Goal: Transaction & Acquisition: Purchase product/service

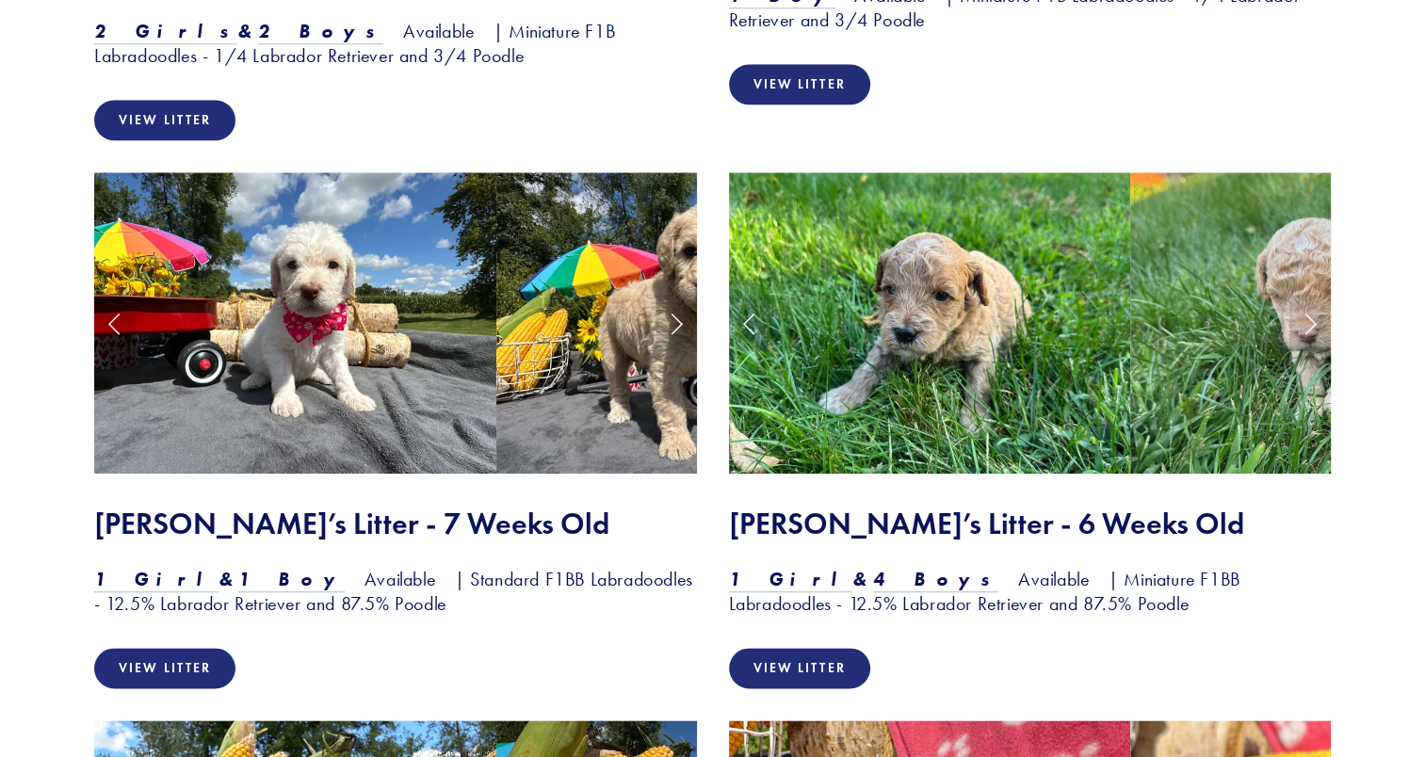
scroll to position [2107, 0]
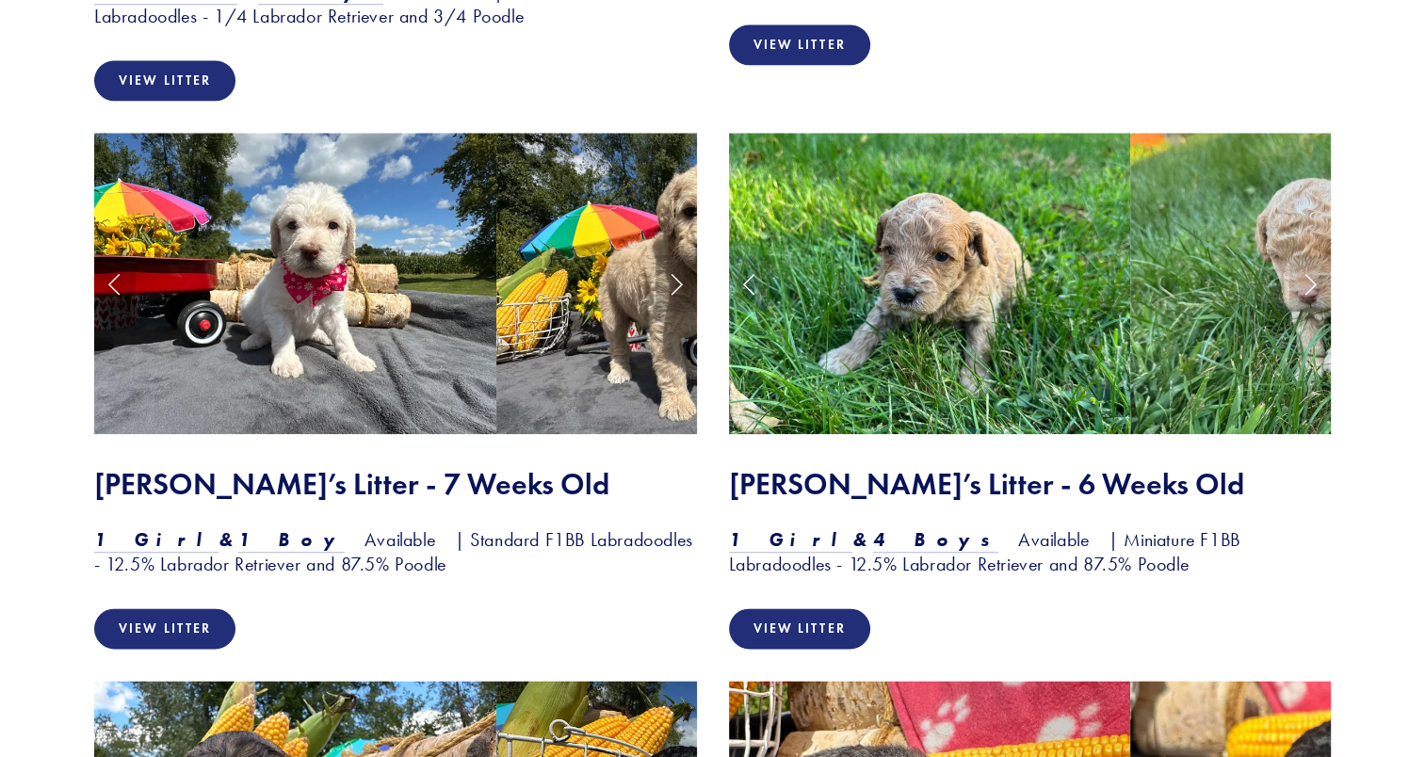
click at [668, 255] on link "Next Slide" at bounding box center [675, 283] width 41 height 56
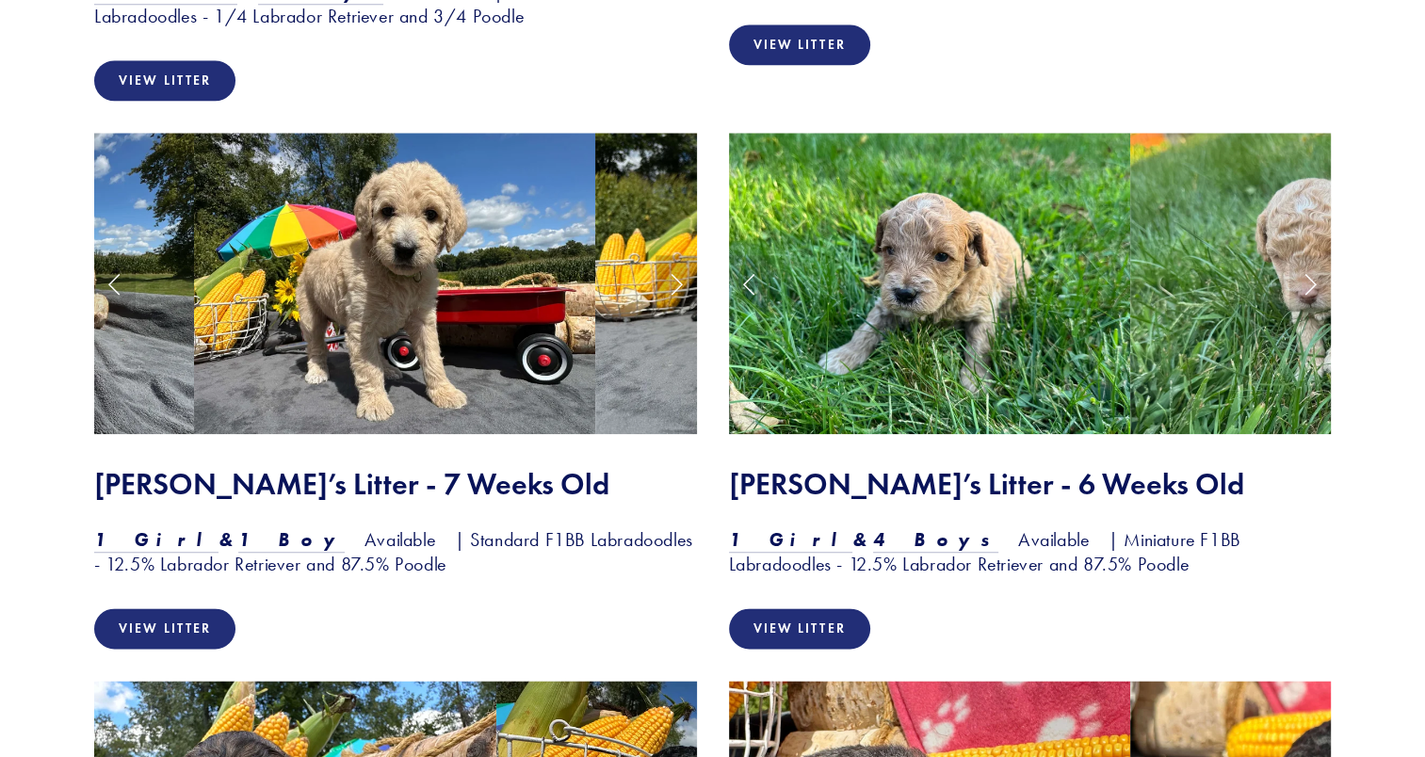
click at [668, 255] on link "Next Slide" at bounding box center [675, 283] width 41 height 56
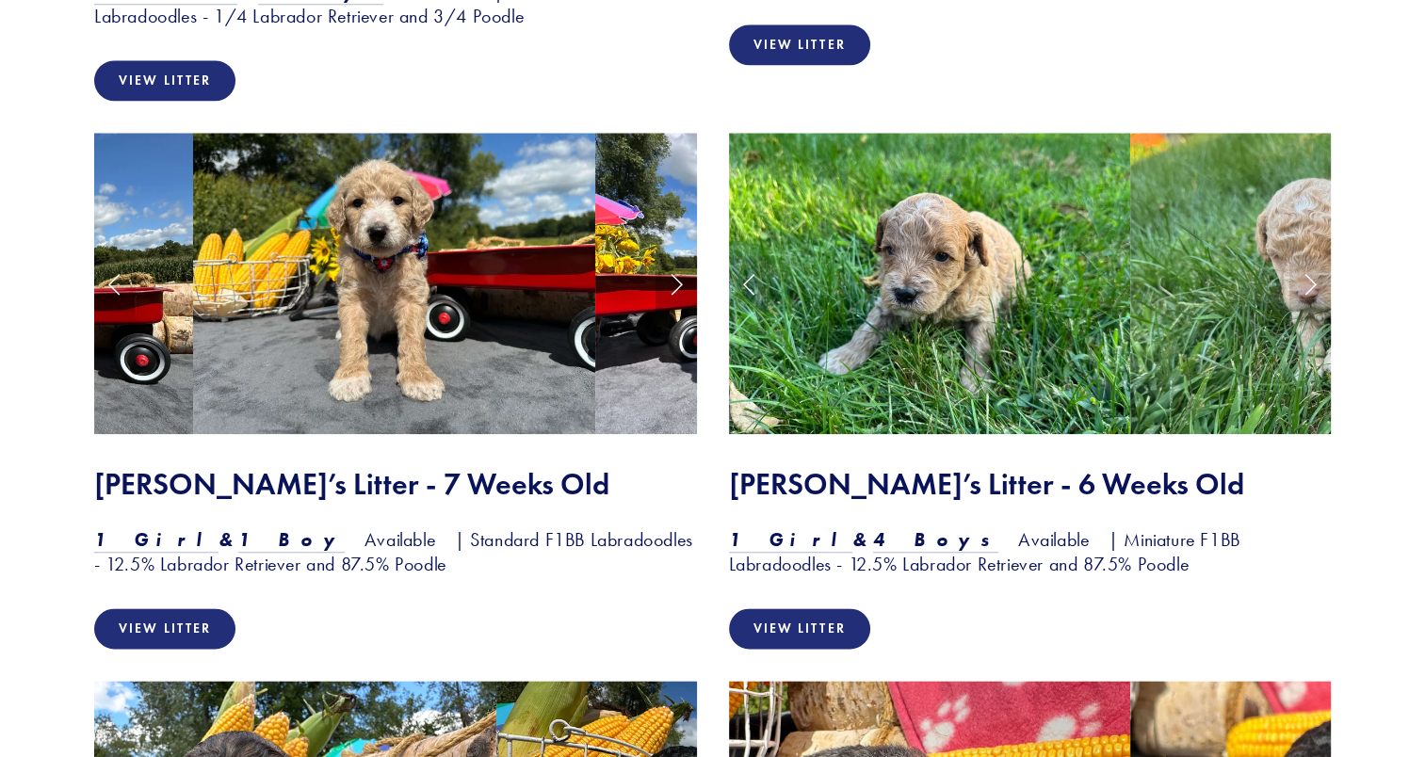
click at [668, 255] on link "Next Slide" at bounding box center [675, 283] width 41 height 56
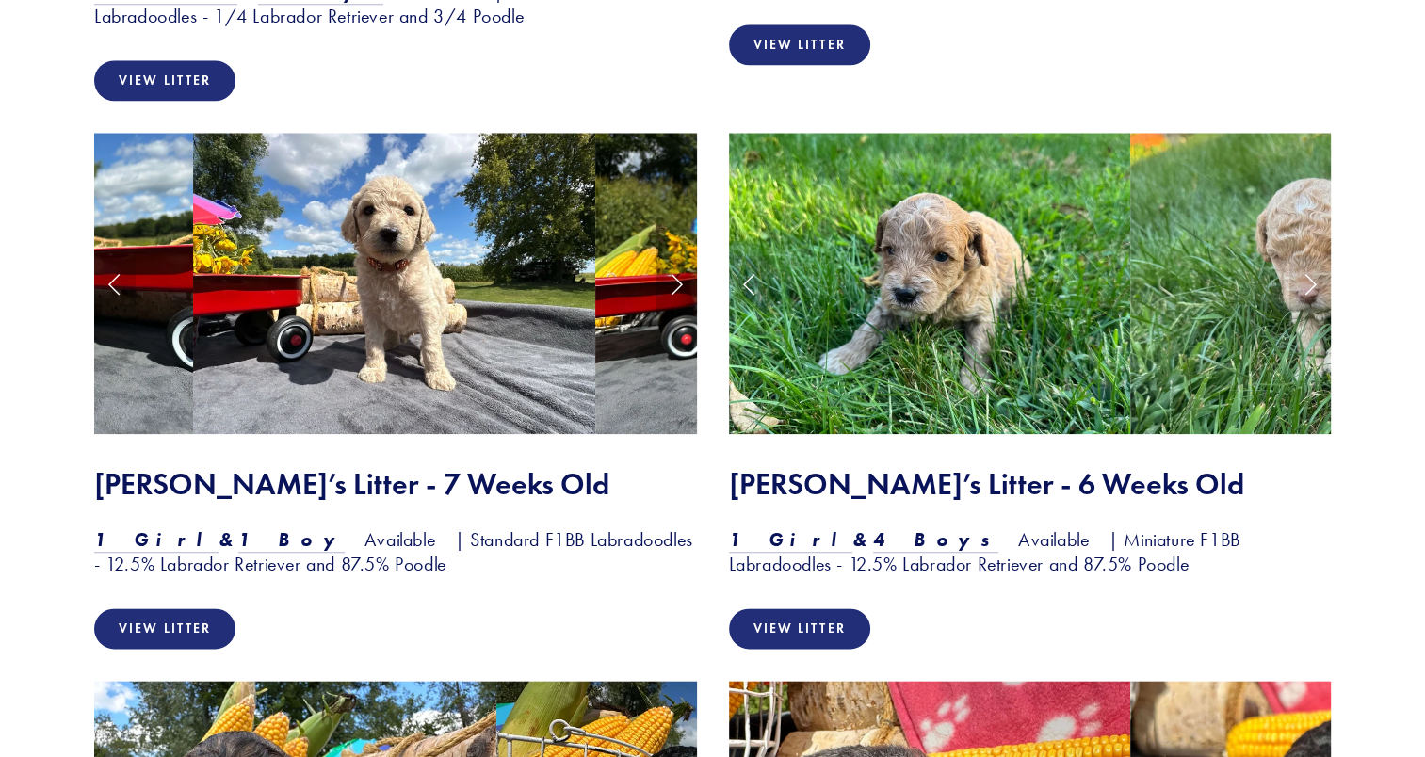
click at [668, 255] on link "Next Slide" at bounding box center [675, 283] width 41 height 56
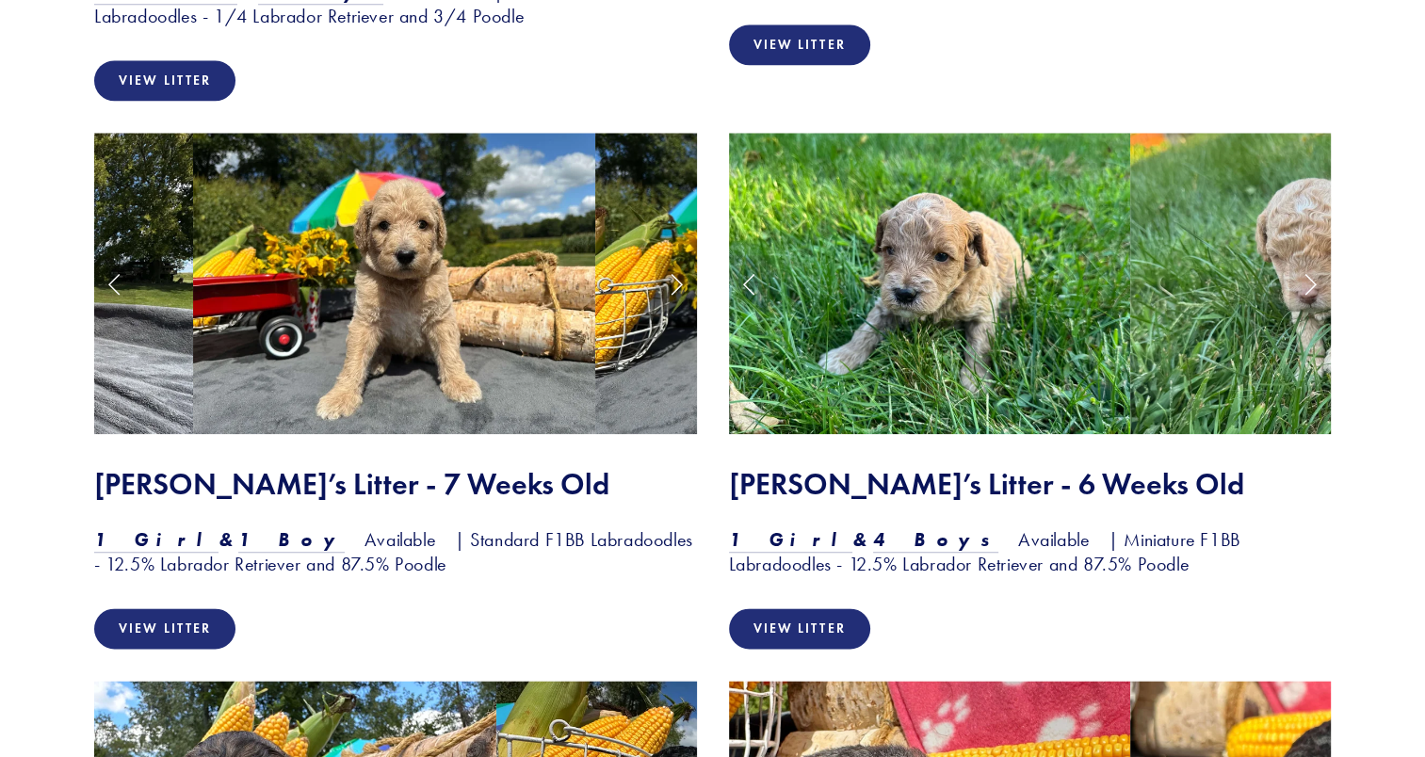
click at [668, 255] on link "Next Slide" at bounding box center [675, 283] width 41 height 56
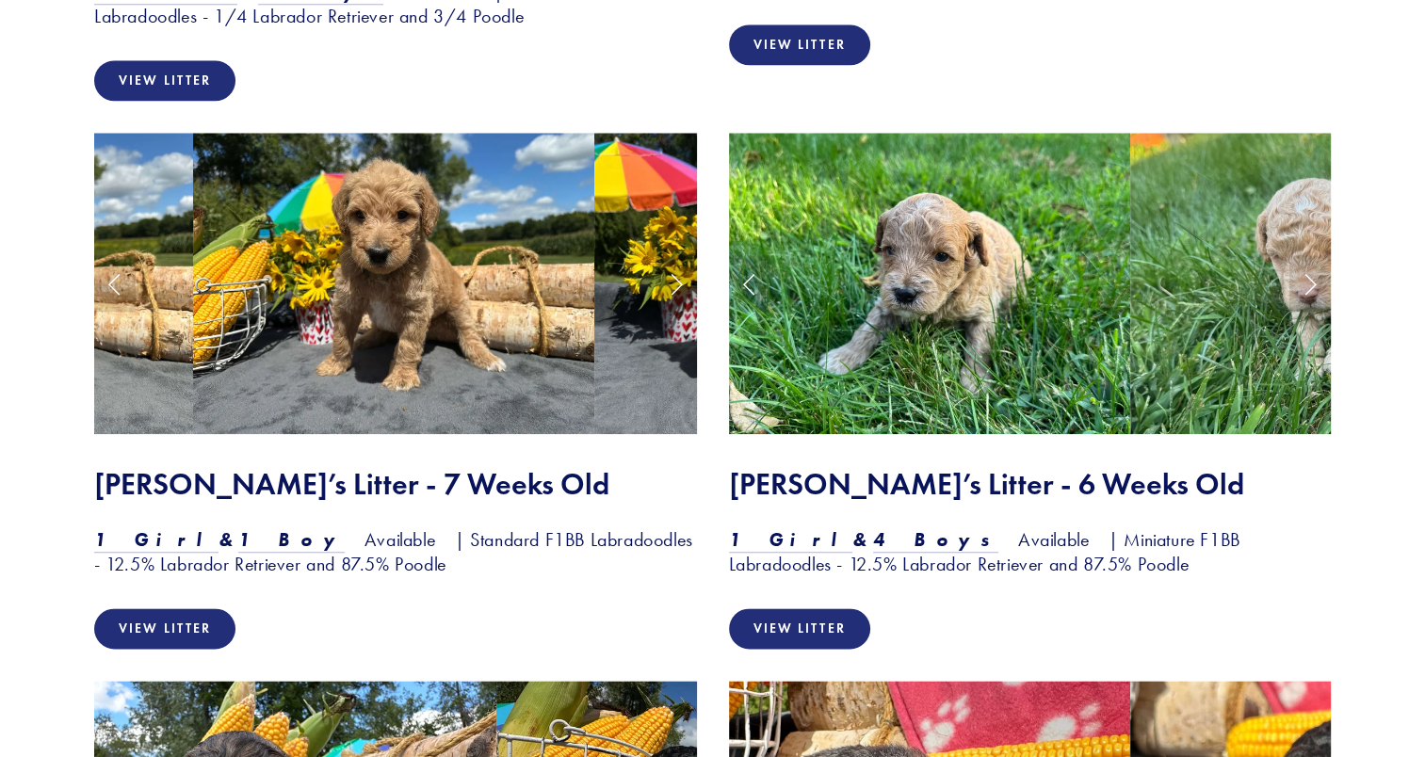
click at [668, 255] on link "Next Slide" at bounding box center [675, 283] width 41 height 56
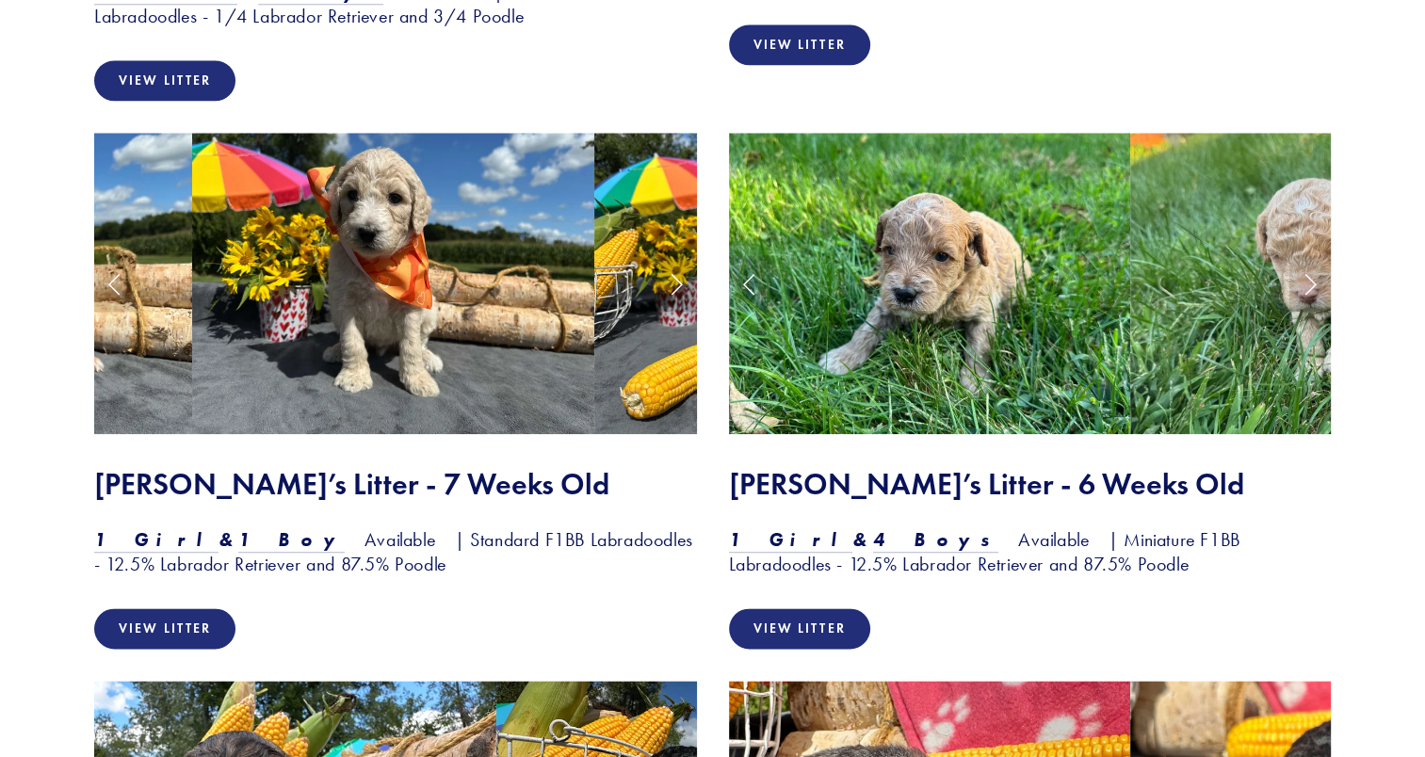
click at [668, 255] on link "Next Slide" at bounding box center [675, 283] width 41 height 56
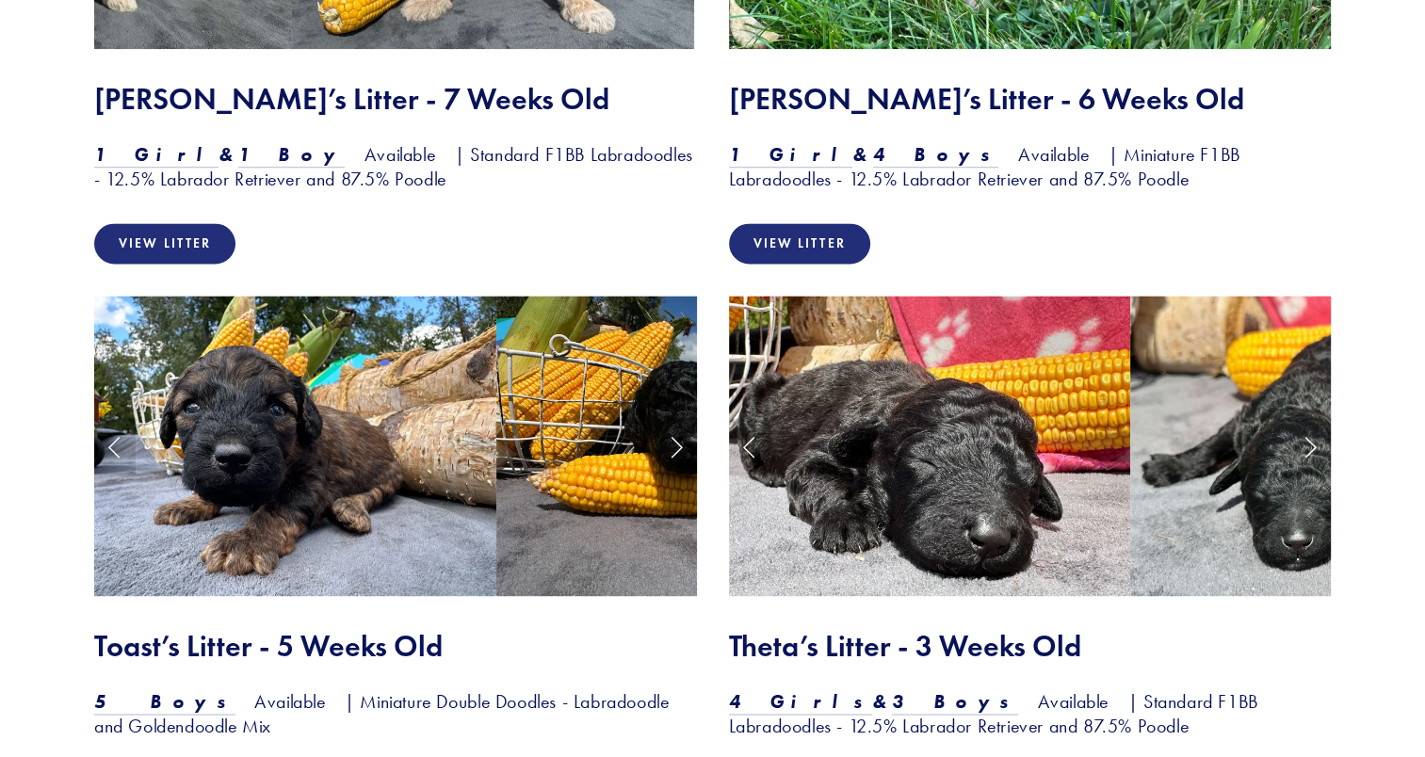
scroll to position [2532, 0]
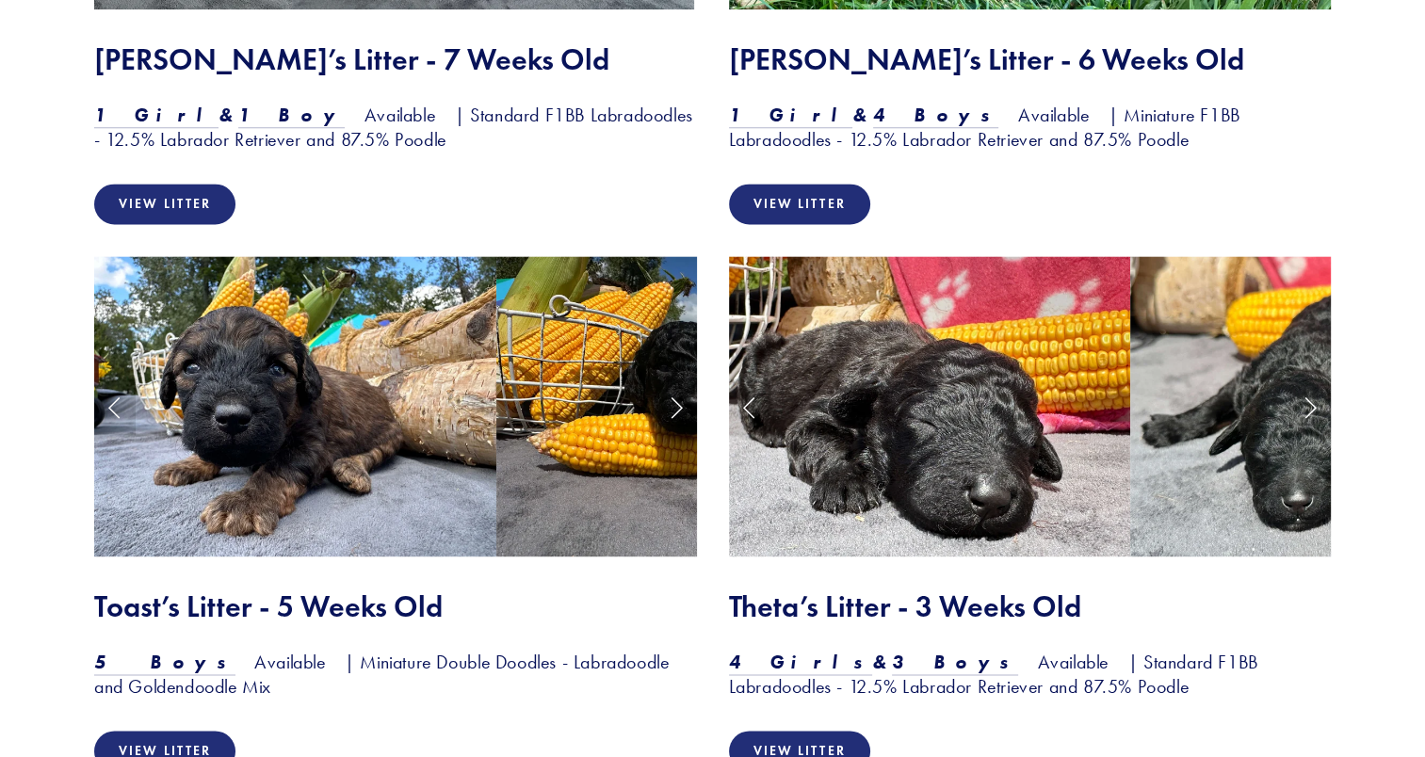
click at [1159, 380] on img at bounding box center [1331, 406] width 402 height 301
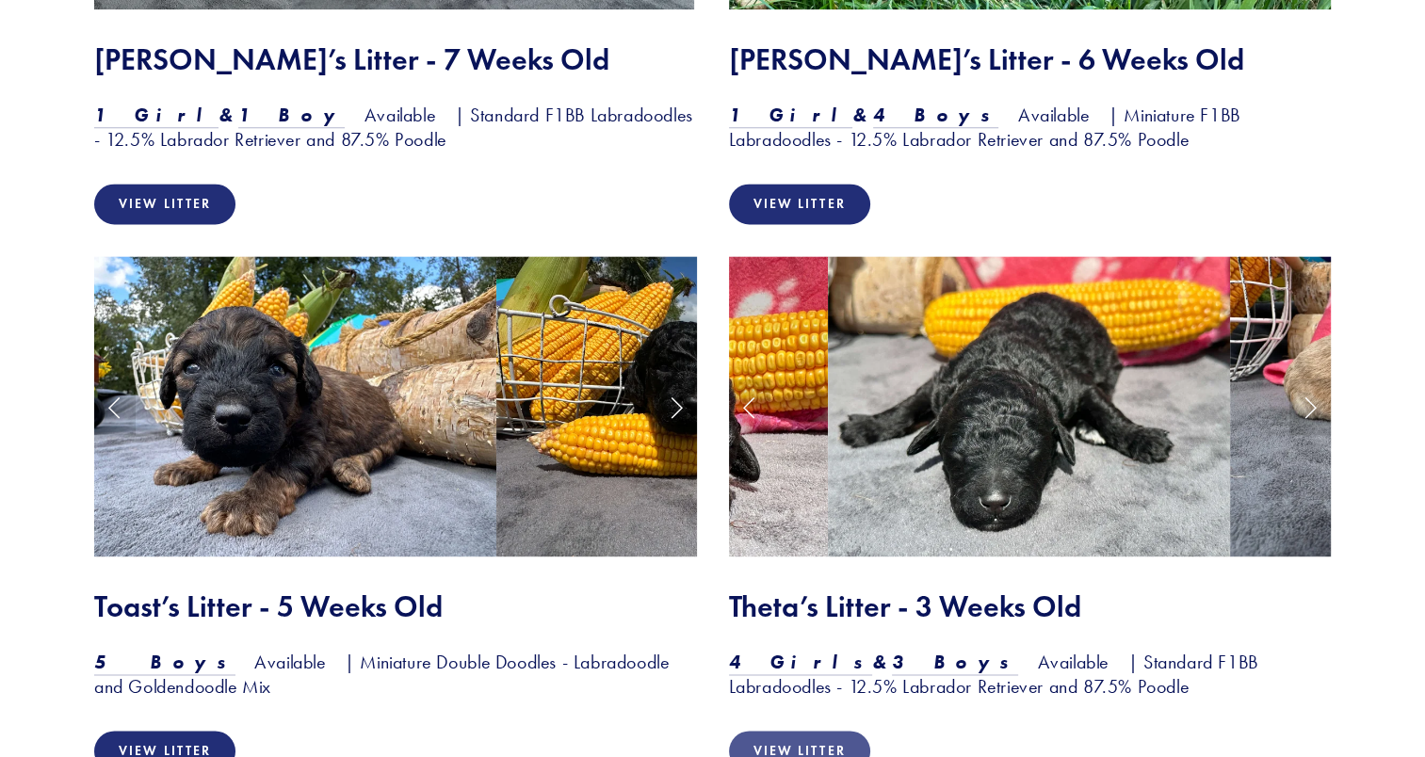
click at [836, 731] on link "View Litter" at bounding box center [799, 751] width 141 height 40
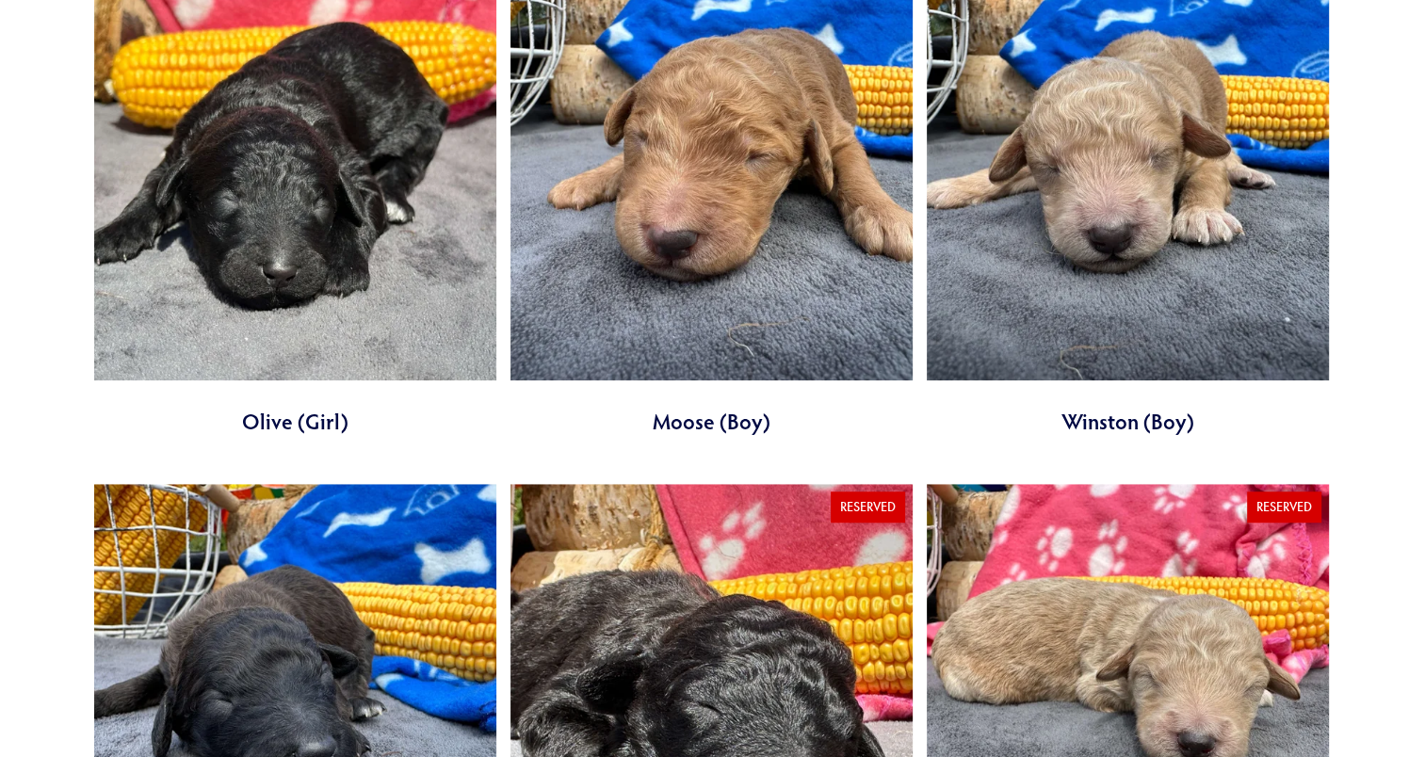
scroll to position [1110, 0]
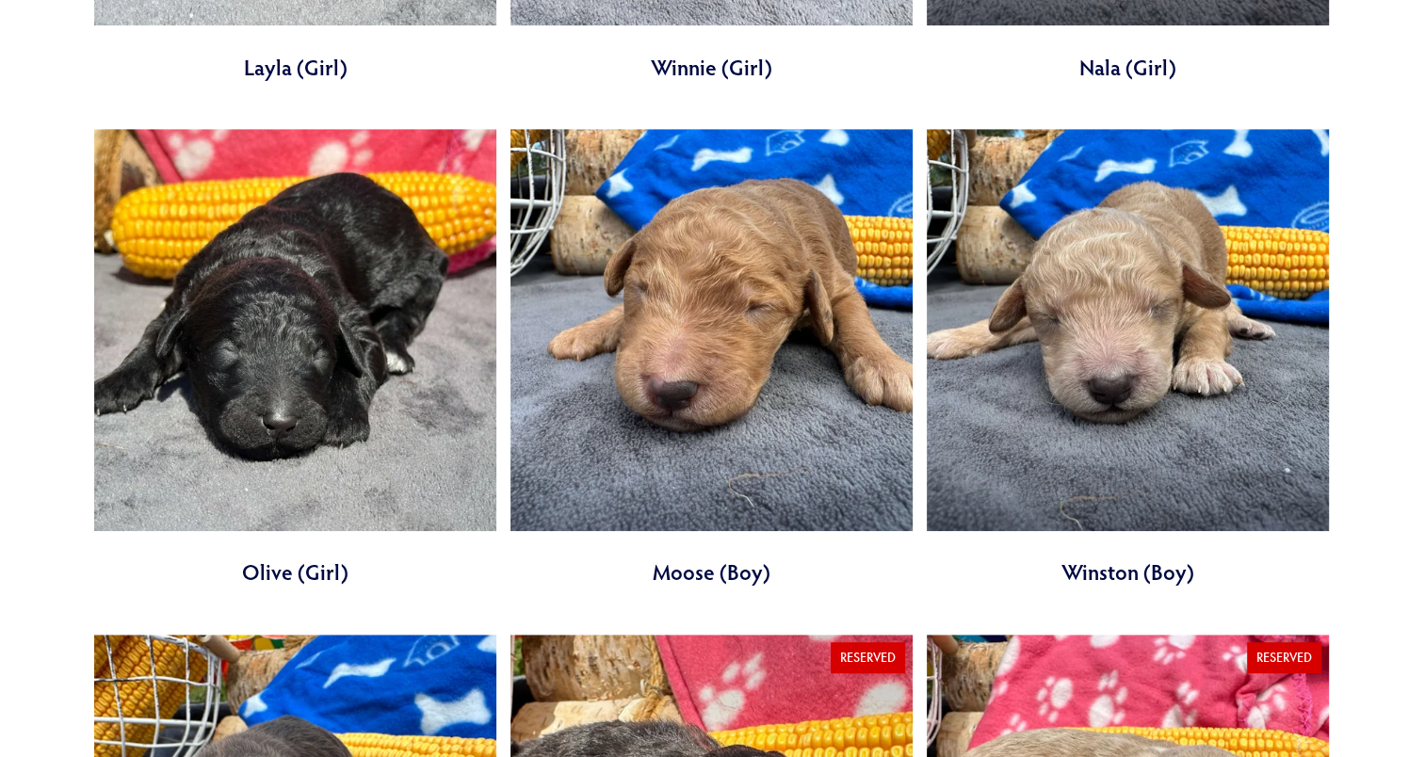
click at [1195, 390] on link at bounding box center [1127, 358] width 402 height 459
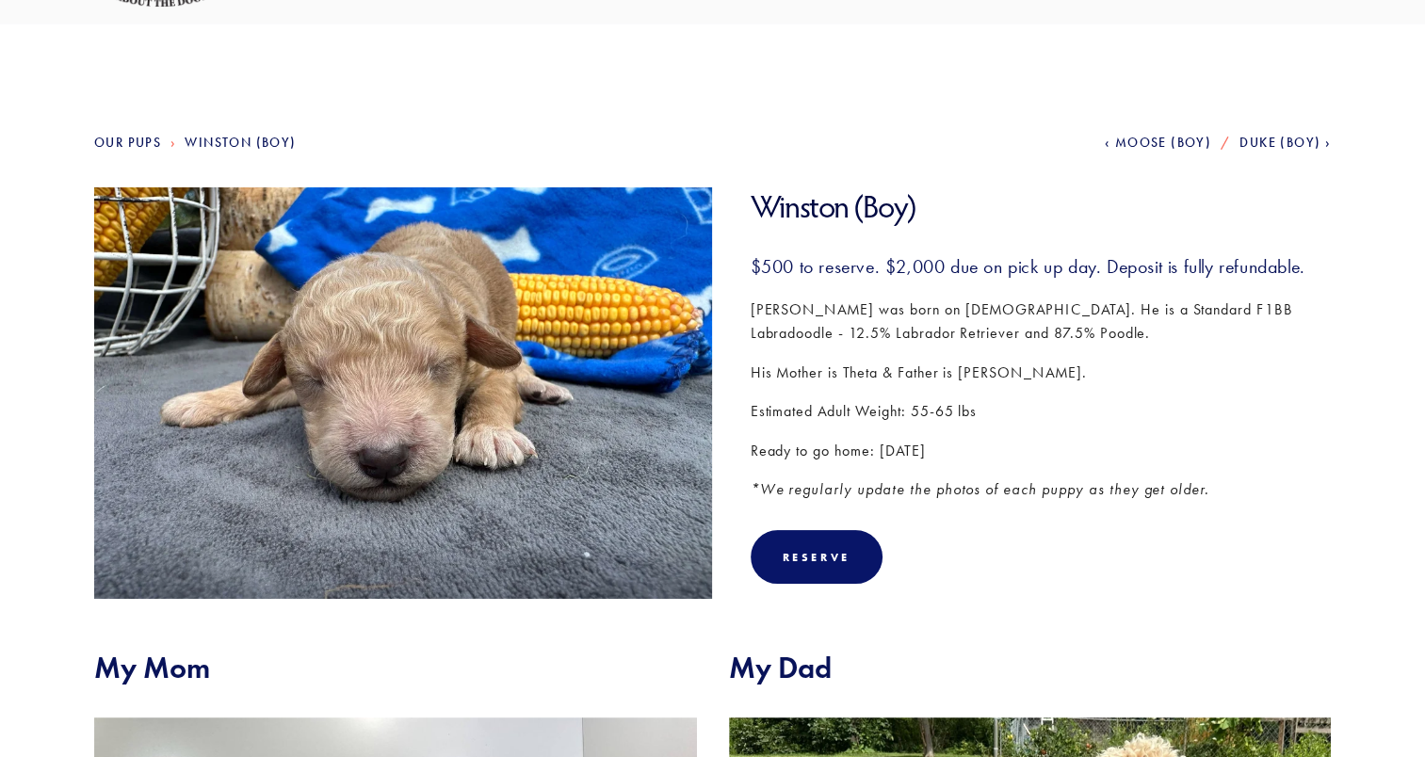
scroll to position [116, 0]
